Goal: Information Seeking & Learning: Learn about a topic

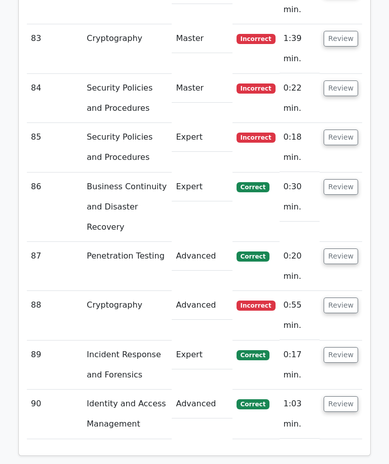
scroll to position [5690, 0]
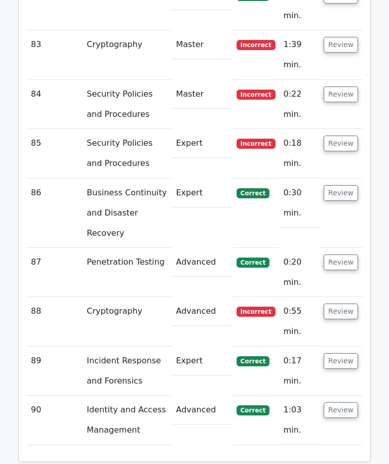
click at [346, 304] on button "Review" at bounding box center [341, 312] width 34 height 16
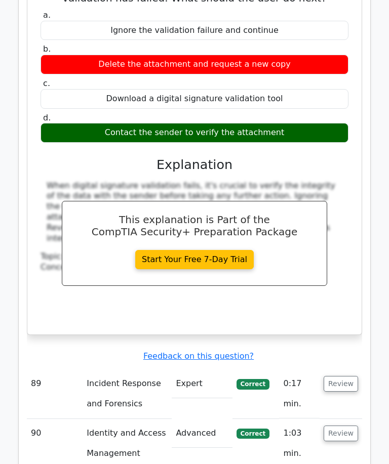
scroll to position [6084, 0]
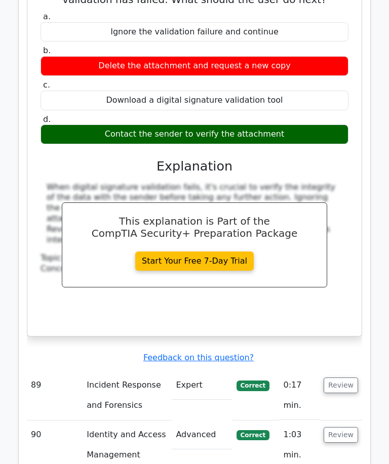
click at [345, 378] on button "Review" at bounding box center [341, 386] width 34 height 16
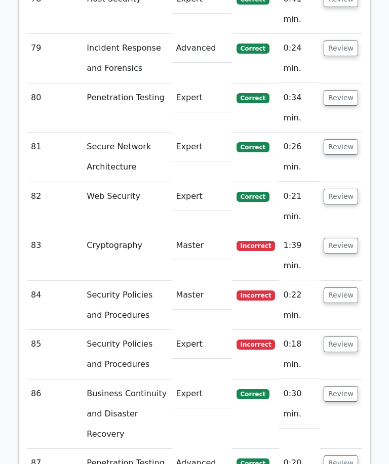
scroll to position [5483, 0]
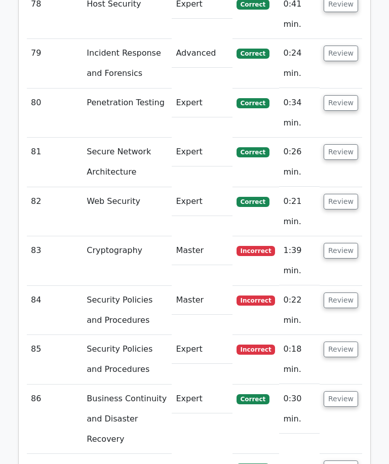
click at [352, 293] on button "Review" at bounding box center [341, 301] width 34 height 16
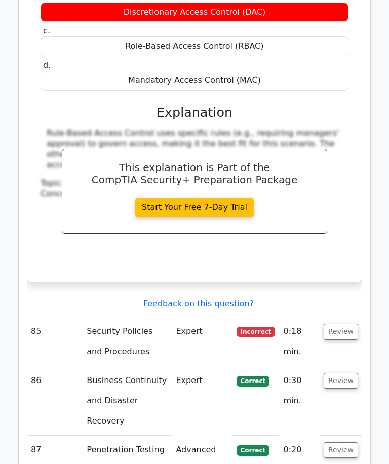
scroll to position [6014, 0]
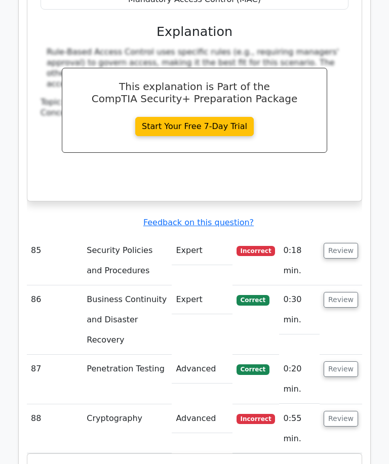
click at [339, 243] on button "Review" at bounding box center [341, 251] width 34 height 16
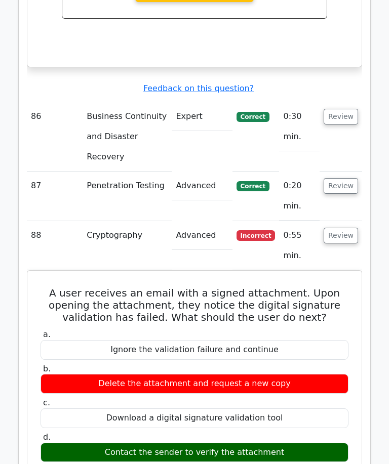
scroll to position [6643, 0]
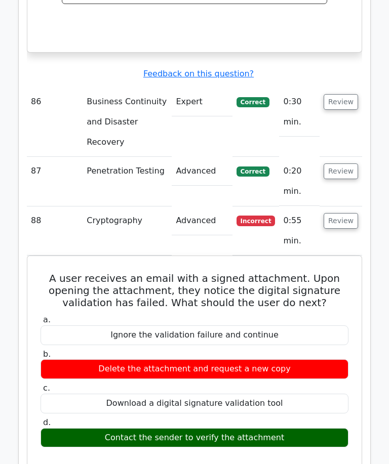
click at [347, 213] on button "Review" at bounding box center [341, 221] width 34 height 16
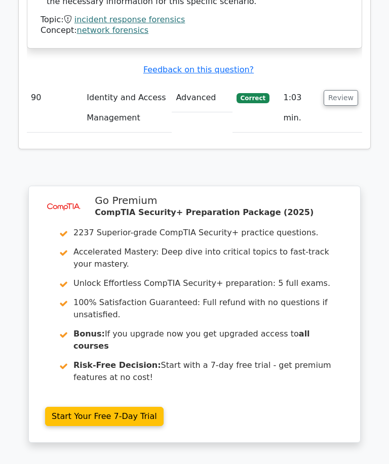
scroll to position [7254, 0]
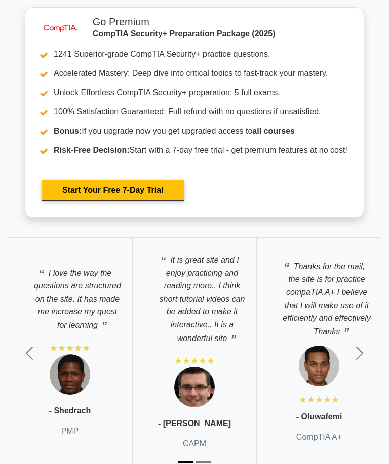
scroll to position [3307, 0]
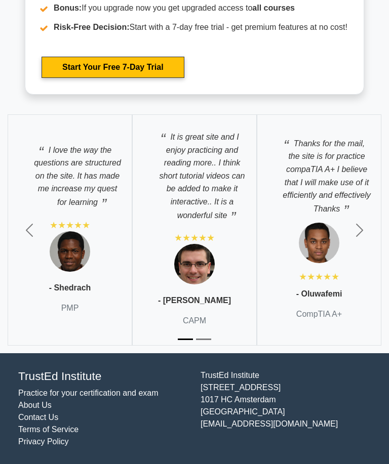
scroll to position [3590, 0]
click at [369, 161] on button "Next" at bounding box center [360, 230] width 58 height 247
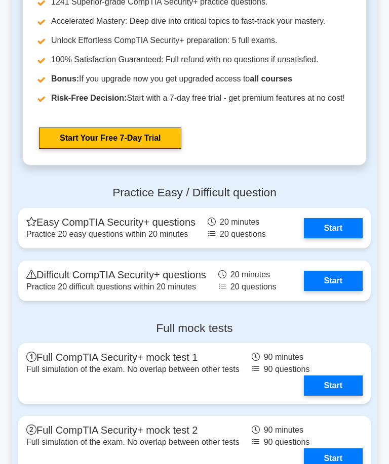
scroll to position [2562, 0]
